Goal: Find specific page/section: Find specific page/section

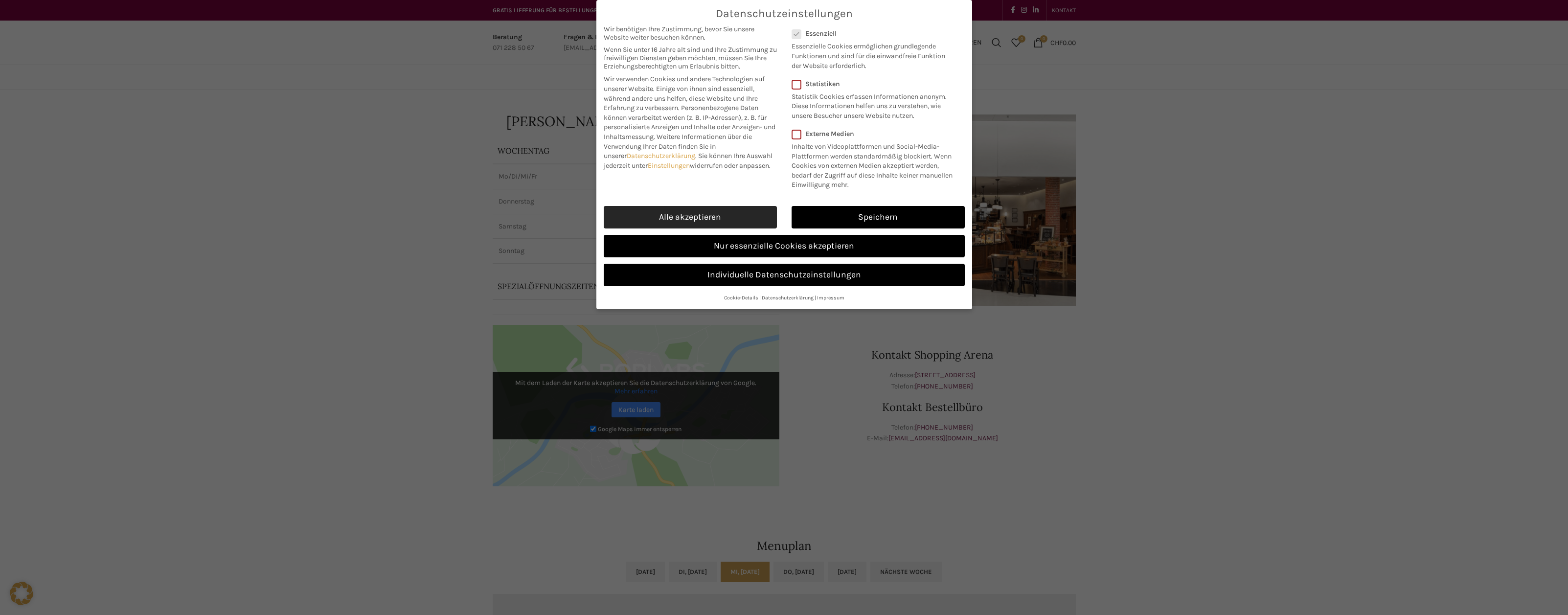
click at [712, 211] on link "Alle akzeptieren" at bounding box center [690, 217] width 173 height 23
checkbox input "true"
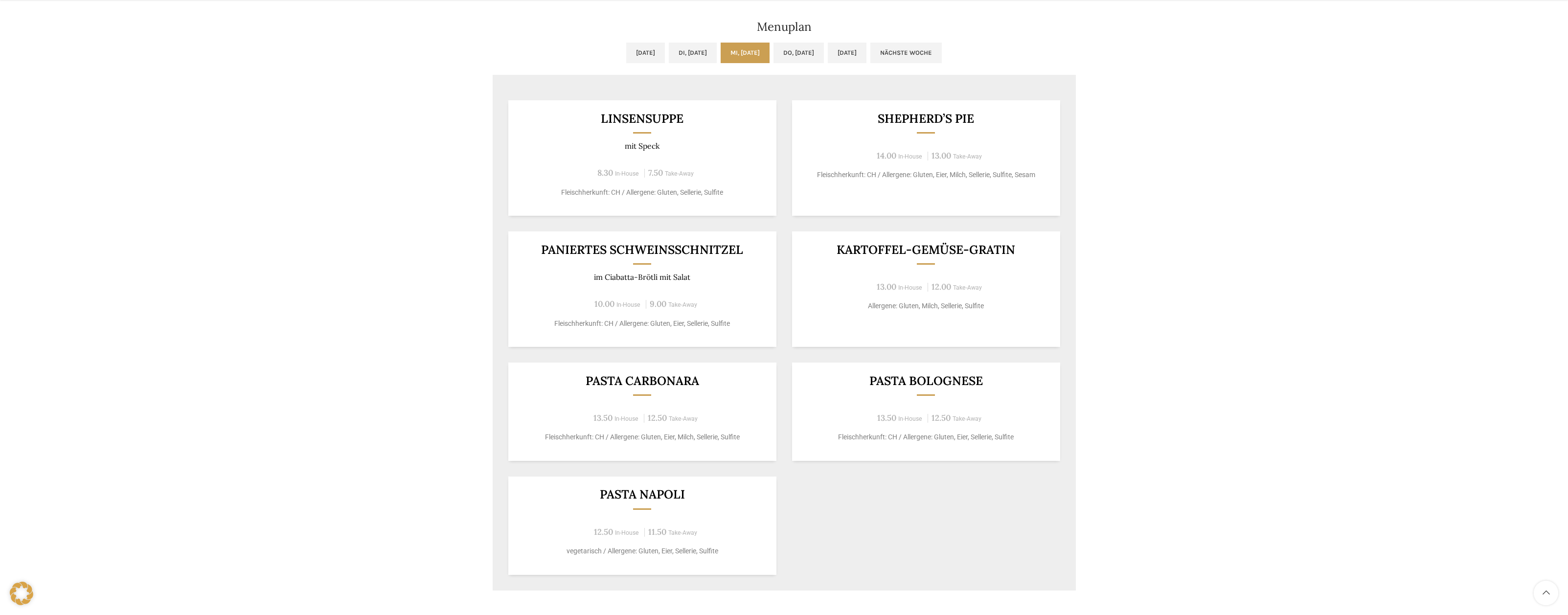
scroll to position [496, 0]
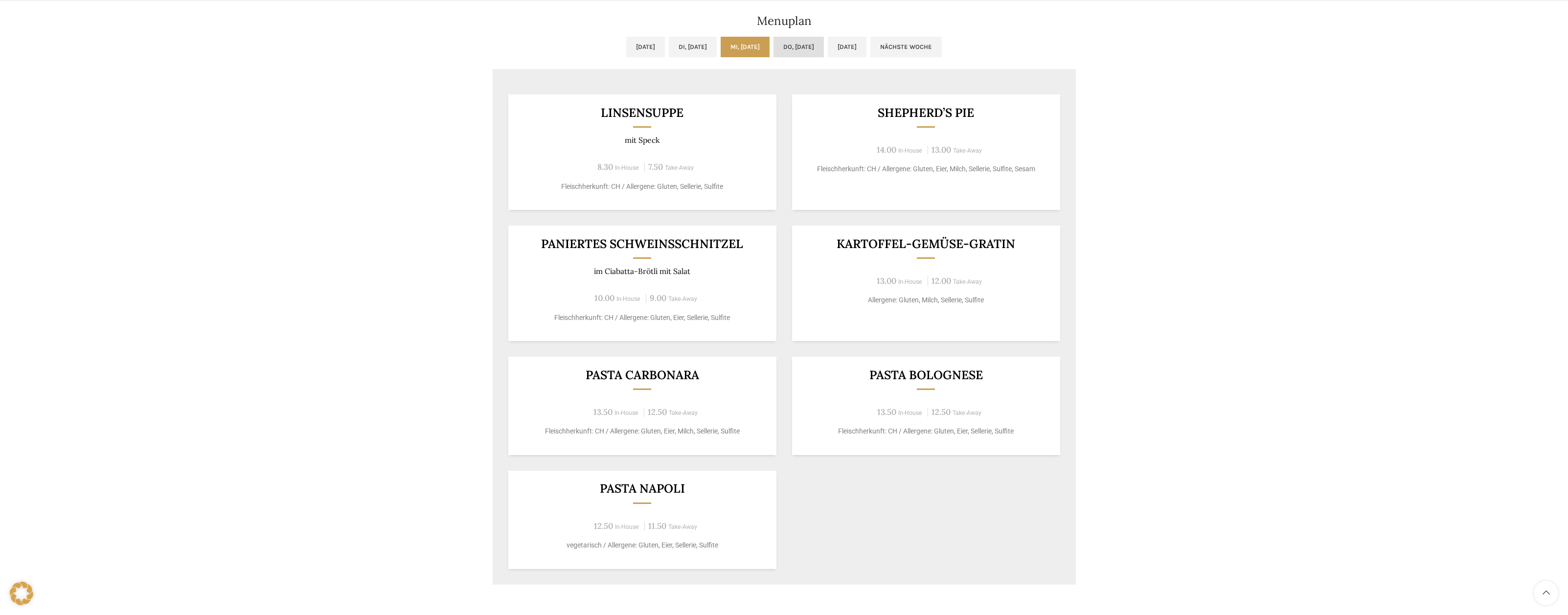
click at [822, 49] on link "Do, [DATE]" at bounding box center [799, 47] width 51 height 21
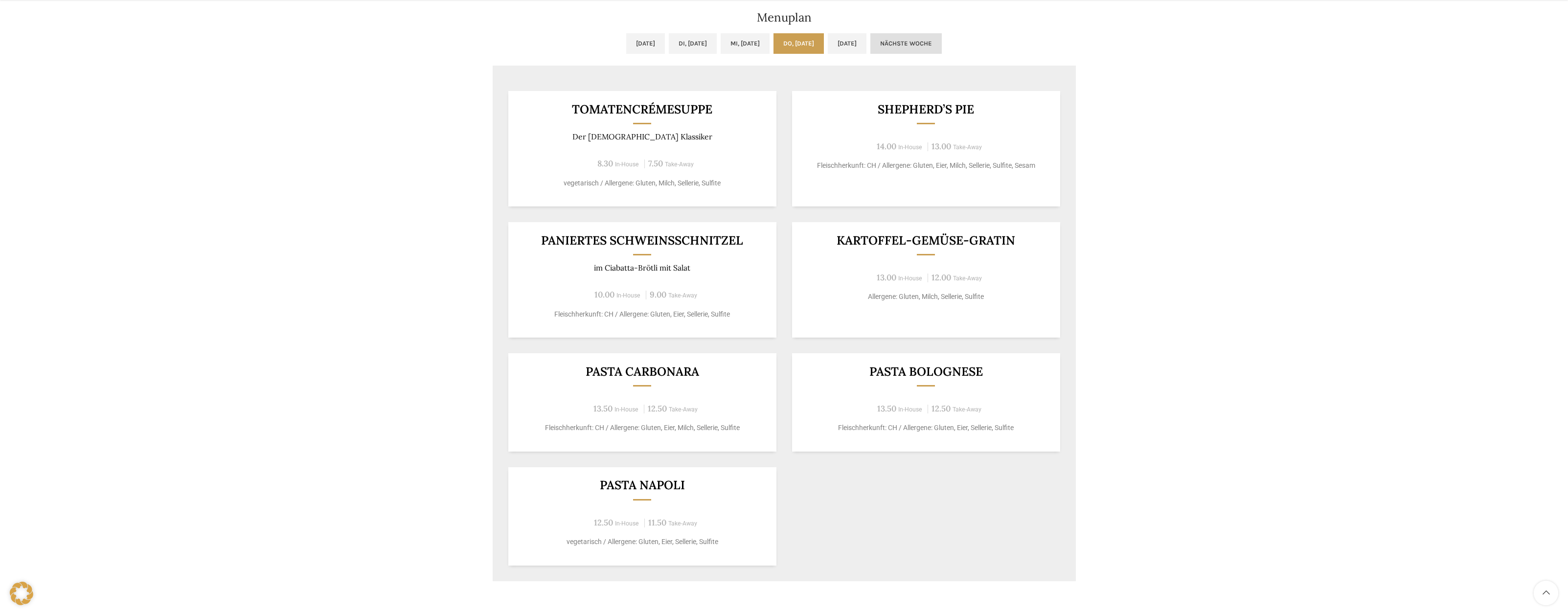
click at [942, 37] on link "Nächste Woche" at bounding box center [906, 44] width 71 height 21
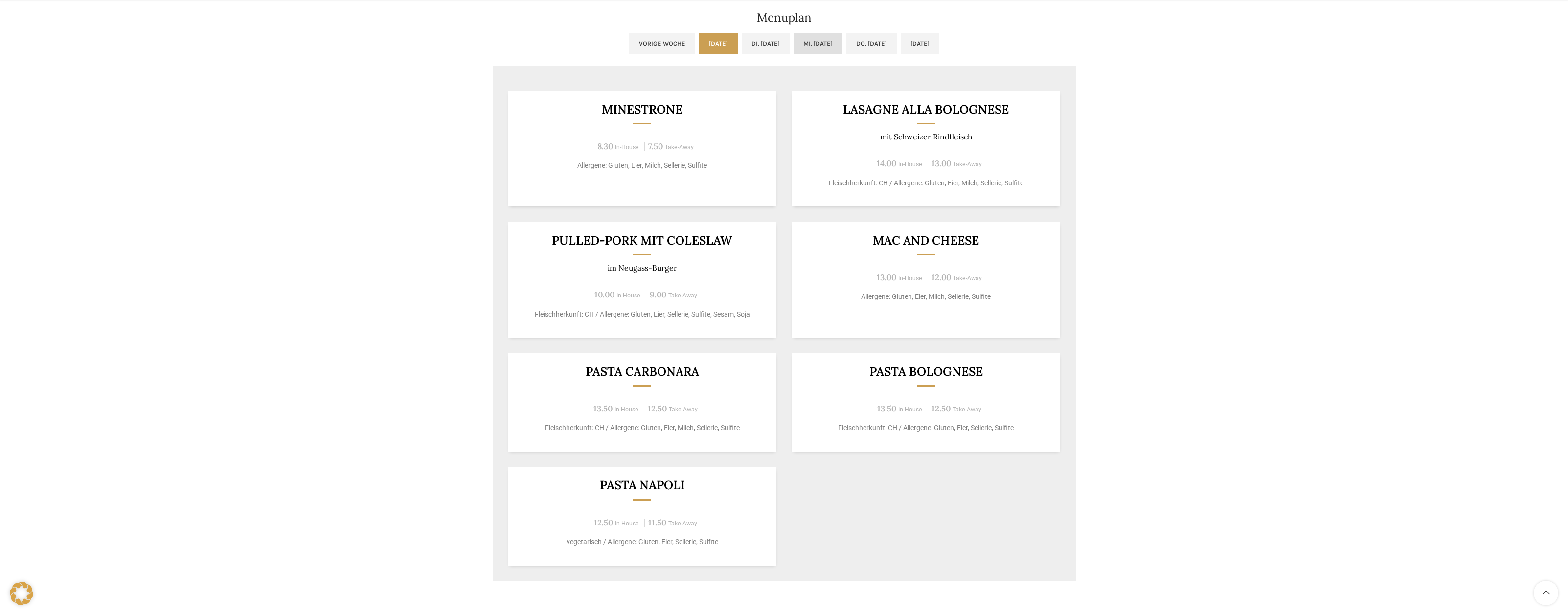
click at [831, 41] on link "Mi, [DATE]" at bounding box center [818, 44] width 49 height 21
click at [744, 42] on link "Di, [DATE]" at bounding box center [765, 44] width 48 height 21
click at [702, 41] on link "[DATE]" at bounding box center [718, 44] width 38 height 21
click at [761, 41] on link "Di, [DATE]" at bounding box center [765, 44] width 48 height 21
click at [822, 41] on link "Mi, [DATE]" at bounding box center [818, 44] width 49 height 21
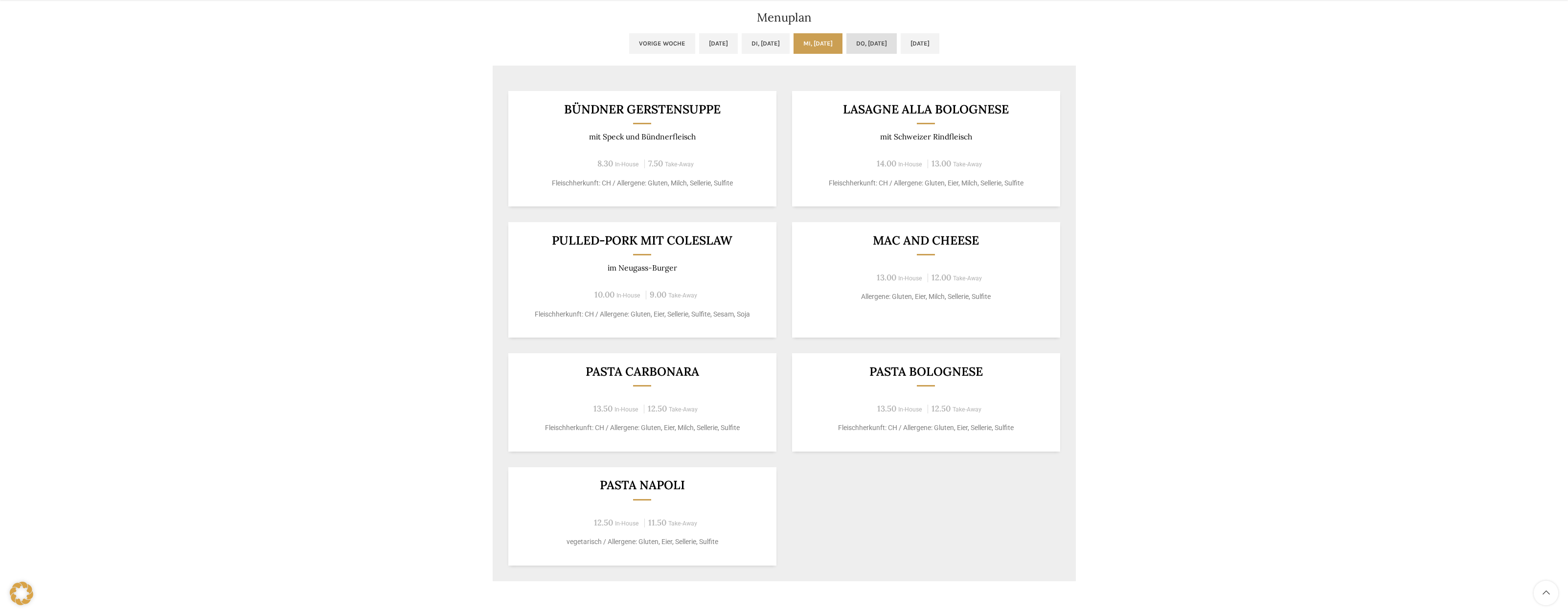
click at [878, 41] on link "Do, [DATE]" at bounding box center [871, 44] width 51 height 21
click at [939, 47] on link "[DATE]" at bounding box center [920, 44] width 38 height 21
click at [797, 40] on link "Mi, [DATE]" at bounding box center [818, 44] width 49 height 21
